Goal: Transaction & Acquisition: Download file/media

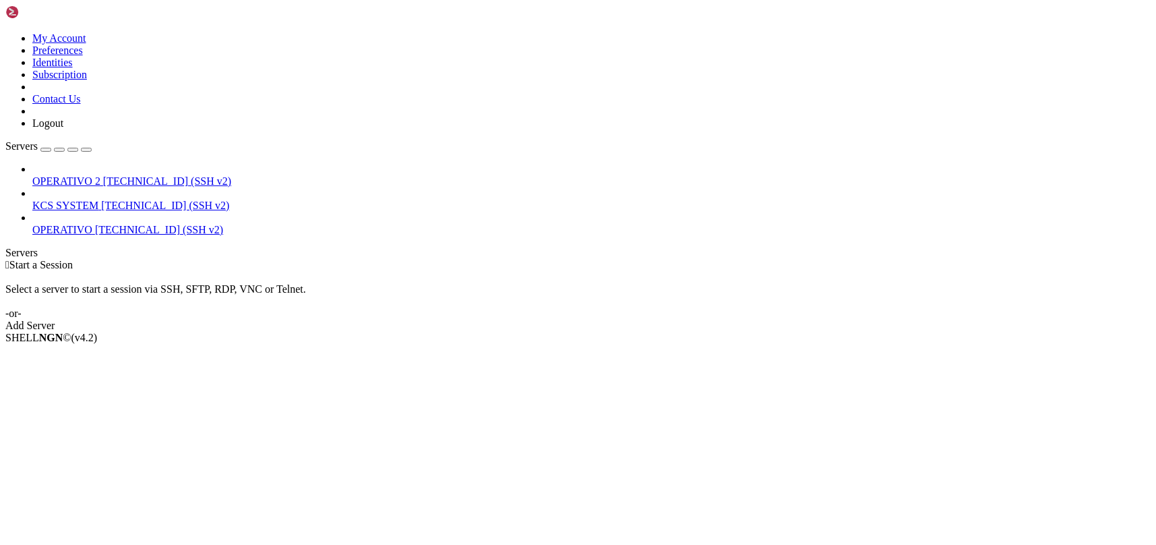
click at [78, 200] on span "KCS SYSTEM" at bounding box center [65, 205] width 66 height 11
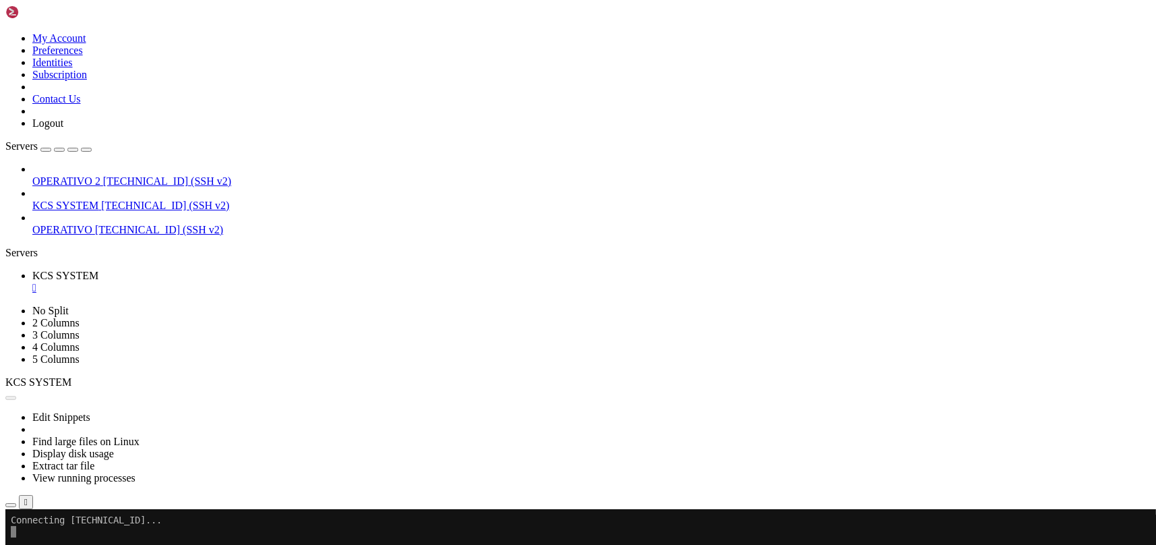
click at [11, 505] on icon "button" at bounding box center [11, 505] width 0 height 0
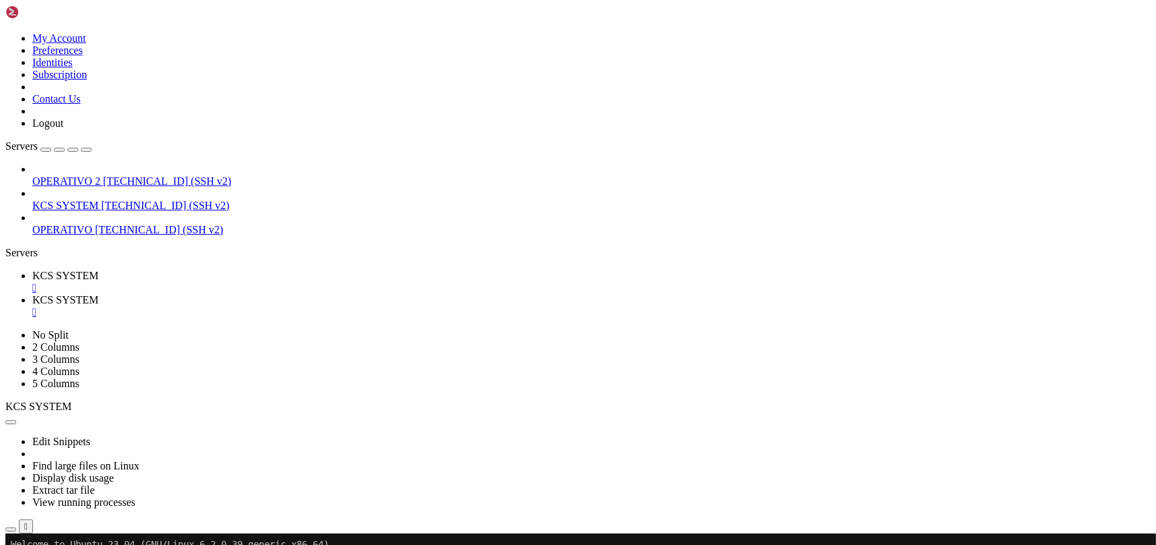
type input "/home/ubuntu/31-app-odoo2/instance"
click at [362, 306] on div "" at bounding box center [591, 312] width 1118 height 12
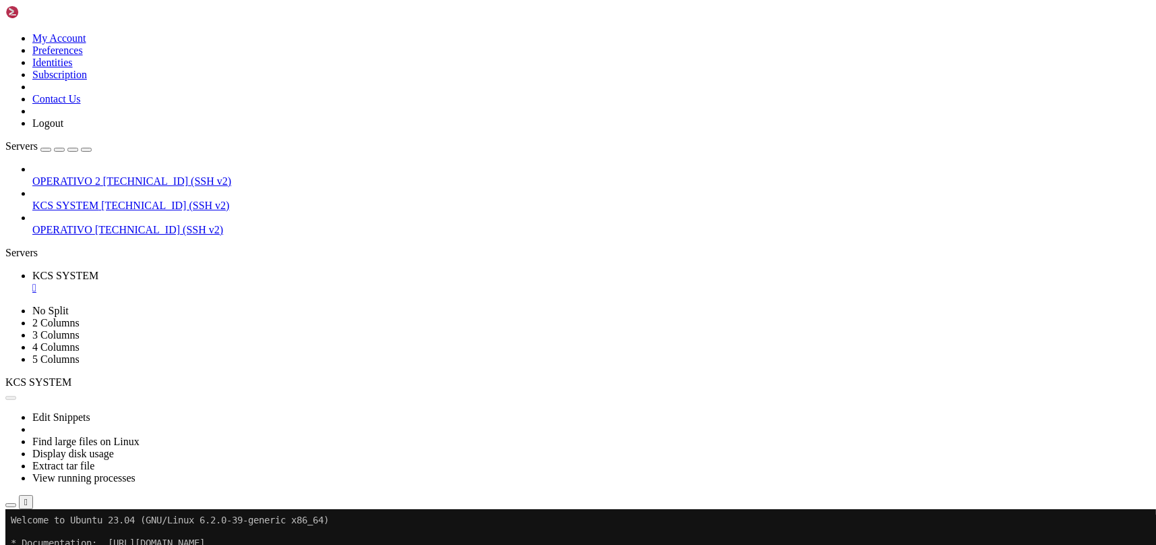
click at [647, 544] on div "Reconnect" at bounding box center [577, 554] width 1145 height 14
click at [59, 544] on button "Reconnect" at bounding box center [32, 554] width 54 height 14
click at [16, 503] on button "button" at bounding box center [10, 505] width 11 height 4
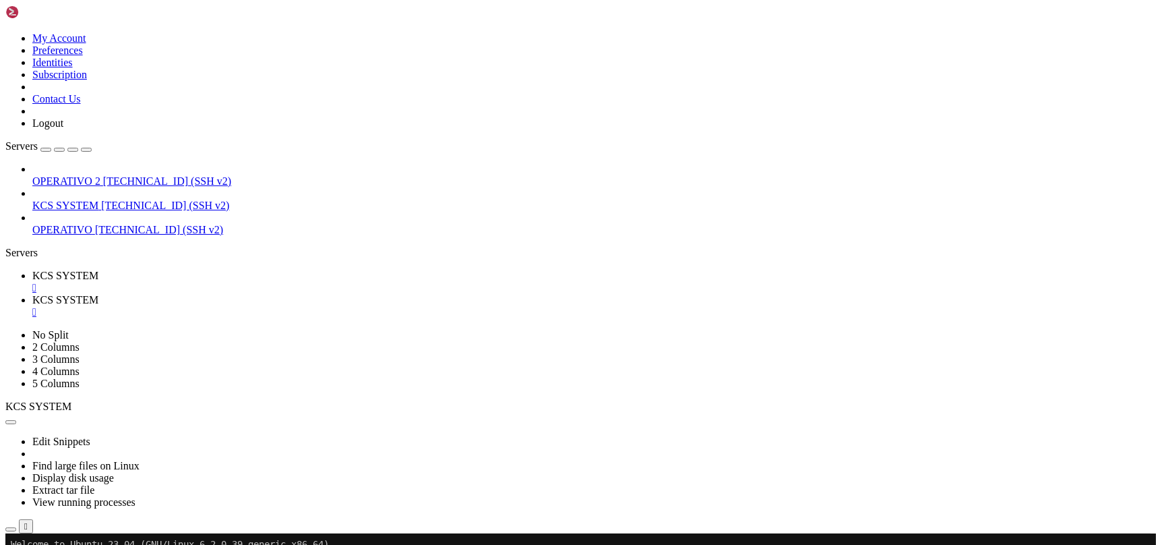
type input "/home/ubuntu/31-app-odoo2/instance"
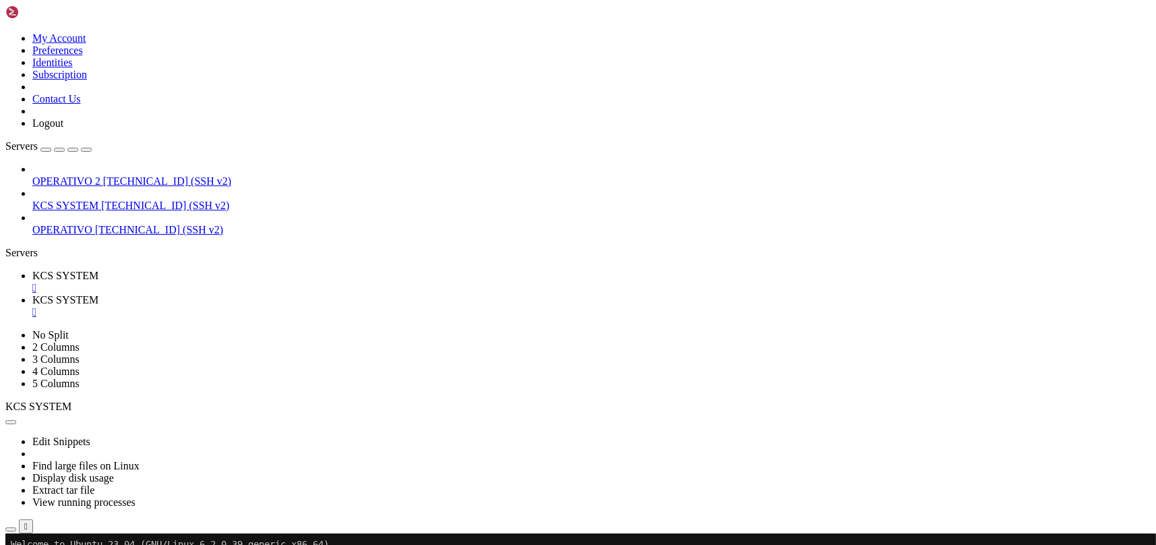
click at [98, 270] on span "KCS SYSTEM" at bounding box center [65, 275] width 66 height 11
click at [98, 294] on span "KCS SYSTEM" at bounding box center [65, 299] width 66 height 11
click at [358, 306] on div "" at bounding box center [591, 312] width 1118 height 12
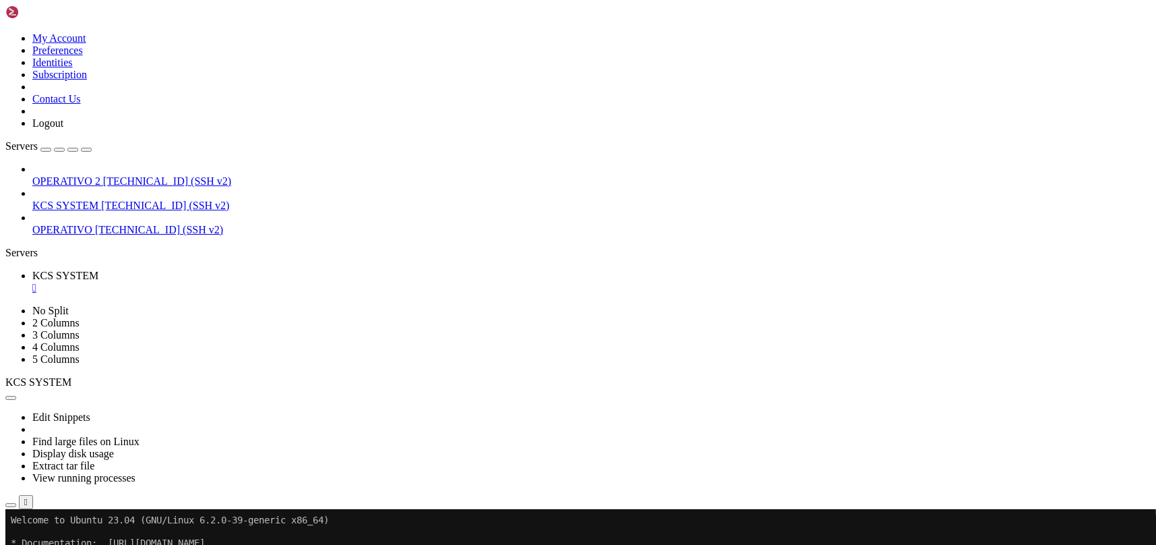
click at [11, 505] on icon "button" at bounding box center [11, 505] width 0 height 0
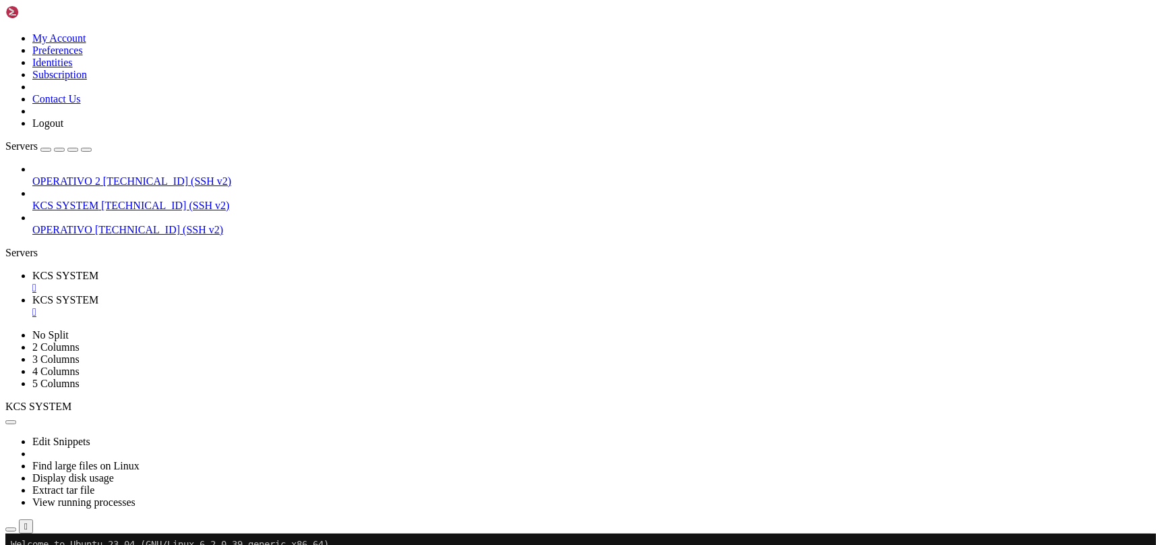
type input "/home/ubuntu/31-app-odoo2"
click at [98, 270] on span "KCS SYSTEM" at bounding box center [65, 275] width 66 height 11
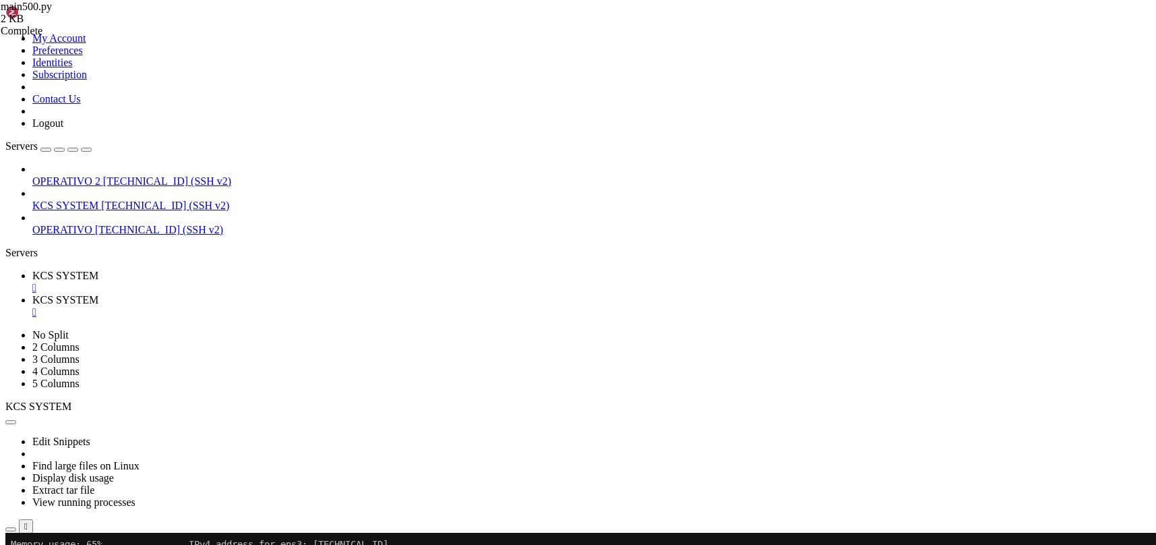
scroll to position [160, 0]
click at [358, 306] on div "" at bounding box center [591, 312] width 1118 height 12
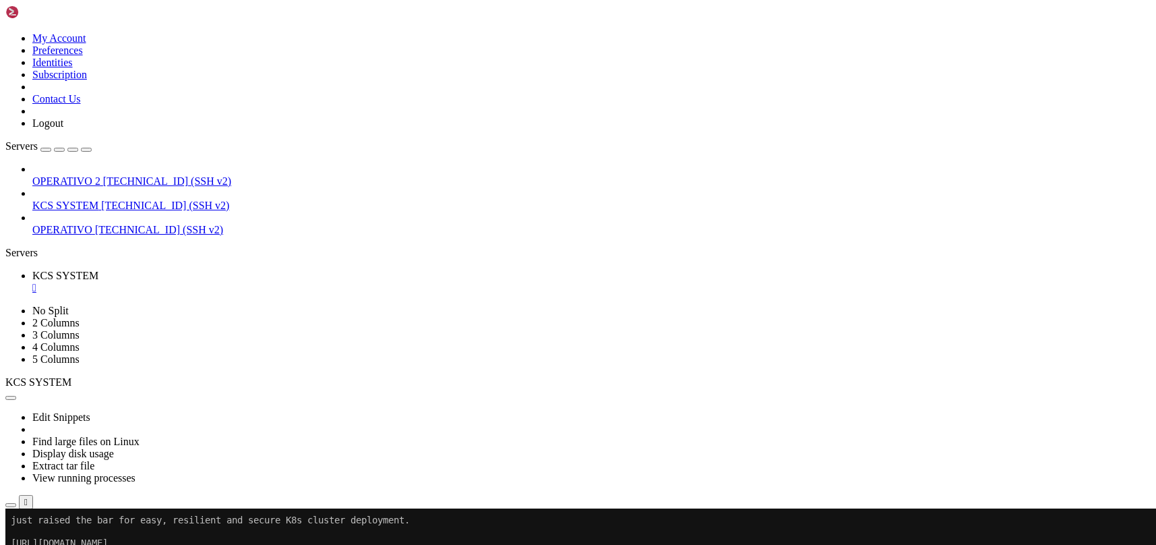
click at [11, 505] on icon "button" at bounding box center [11, 505] width 0 height 0
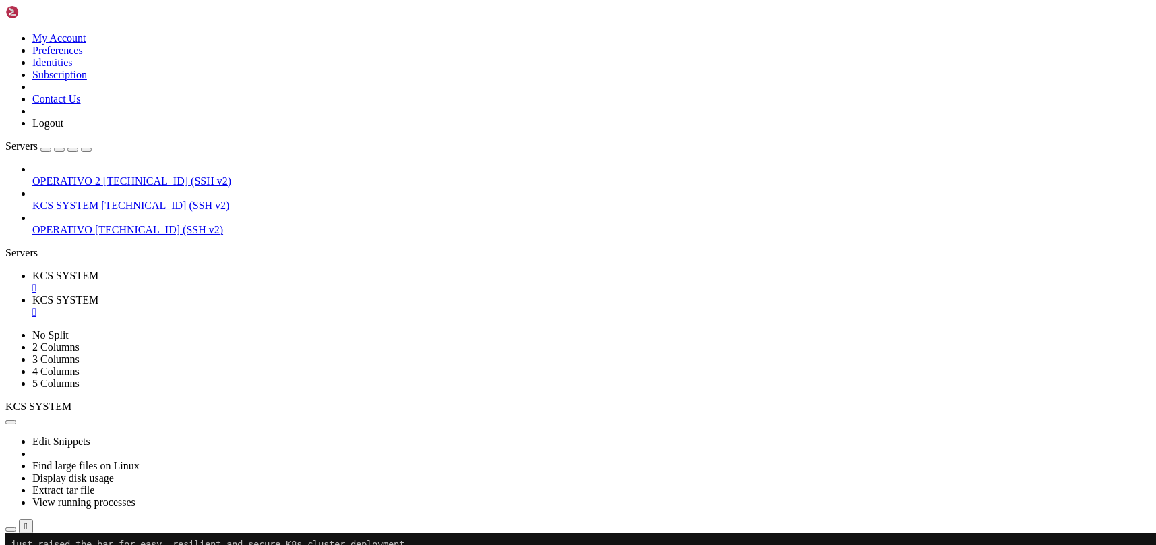
scroll to position [270, 0]
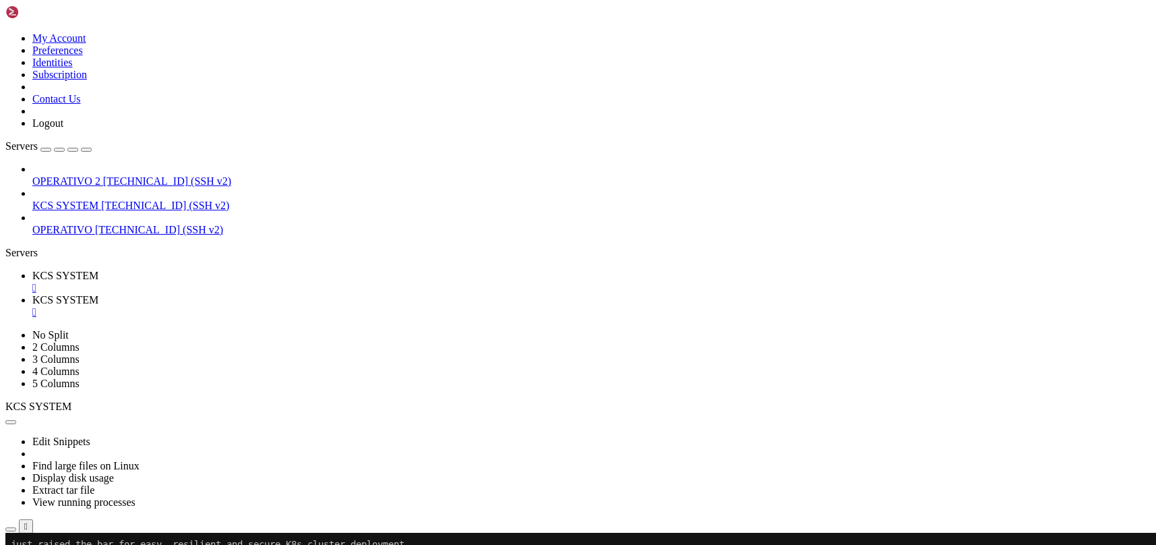
type input "/home/ubuntu/31-app-odoo2/instance"
